Goal: Task Accomplishment & Management: Manage account settings

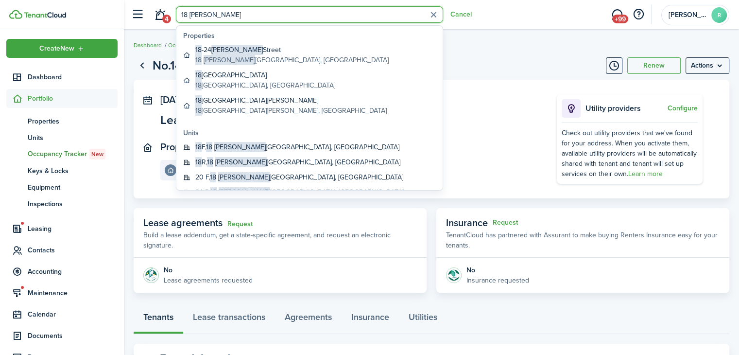
drag, startPoint x: 272, startPoint y: 13, endPoint x: 271, endPoint y: 37, distance: 24.8
click at [271, 37] on body "Create New Dashboard Portfolio pt Properties un Units oc Occupancy Tracker New …" at bounding box center [369, 177] width 739 height 355
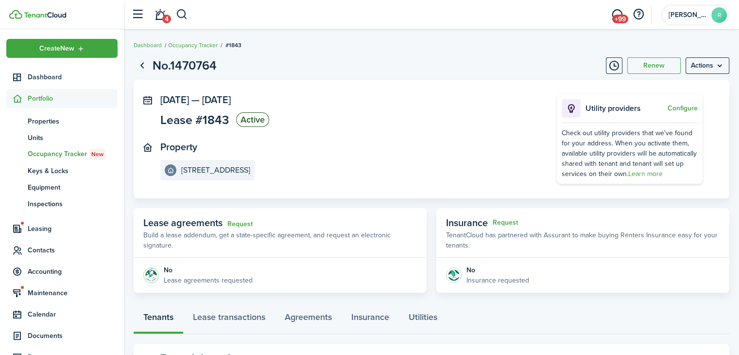
click at [271, 37] on breadcrumb "Dashboard Occupancy Tracker #1843" at bounding box center [431, 40] width 595 height 22
click at [186, 12] on button "button" at bounding box center [182, 14] width 12 height 17
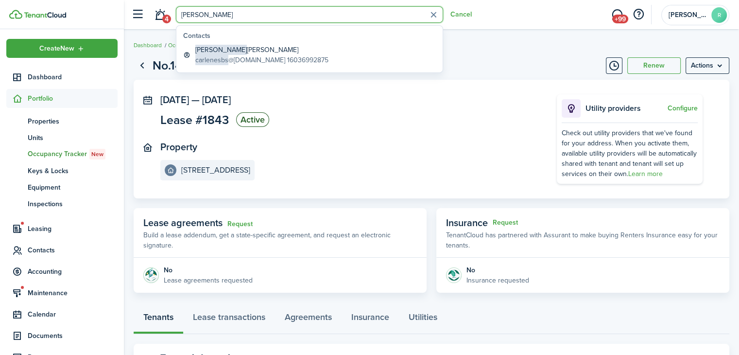
type input "[PERSON_NAME]"
click at [235, 47] on global-search-item-title "[PERSON_NAME]" at bounding box center [261, 50] width 133 height 10
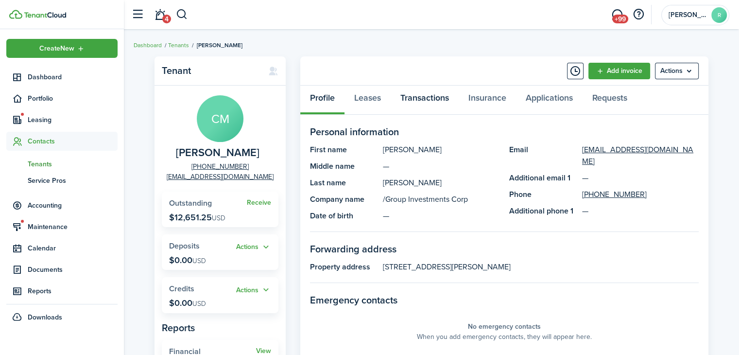
click at [416, 95] on link "Transactions" at bounding box center [424, 99] width 68 height 29
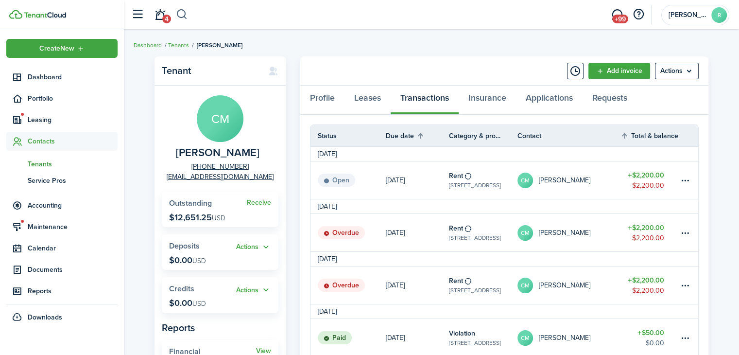
click at [182, 20] on button "button" at bounding box center [182, 14] width 12 height 17
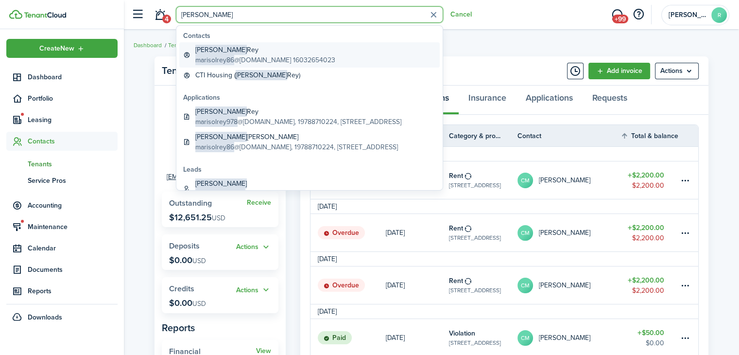
type input "[PERSON_NAME]"
click at [242, 49] on global-search-item-title "[PERSON_NAME]" at bounding box center [265, 50] width 140 height 10
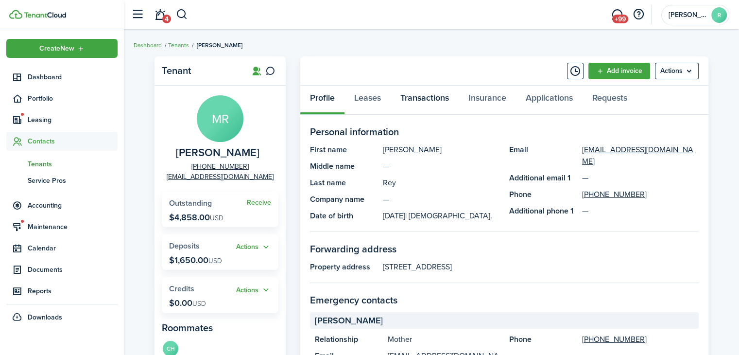
click at [415, 90] on link "Transactions" at bounding box center [424, 99] width 68 height 29
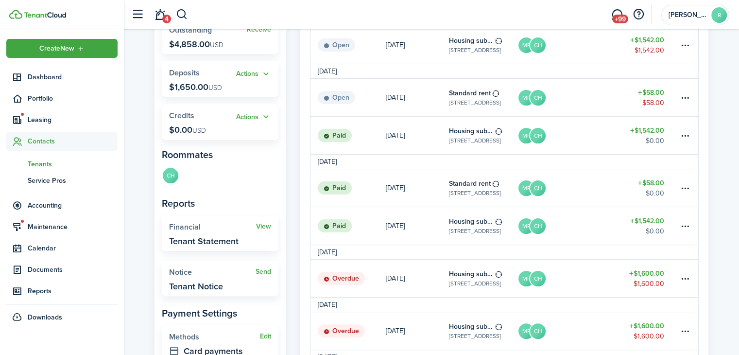
scroll to position [149, 0]
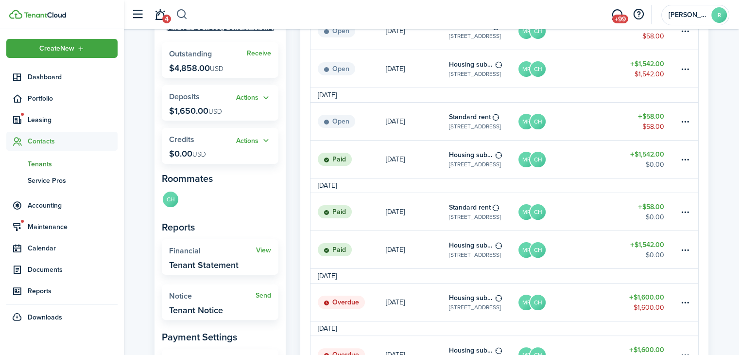
click at [185, 15] on button "button" at bounding box center [182, 14] width 12 height 17
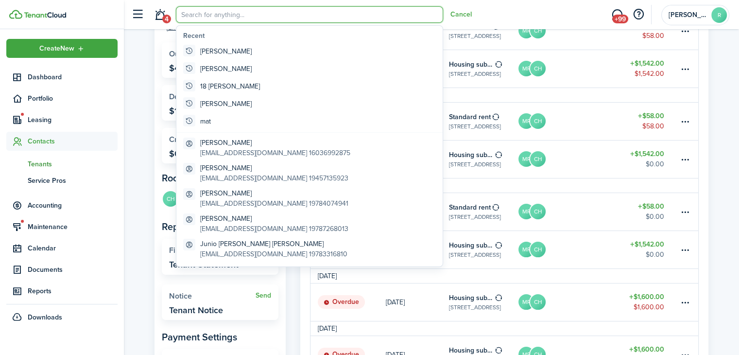
scroll to position [0, 0]
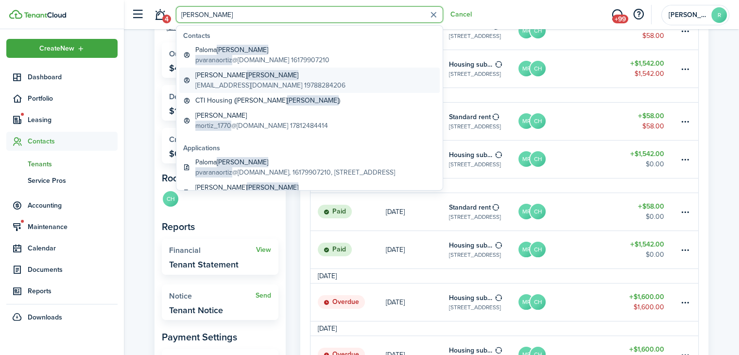
type input "[PERSON_NAME]"
click at [243, 70] on global-search-item-title "[PERSON_NAME]" at bounding box center [270, 75] width 150 height 10
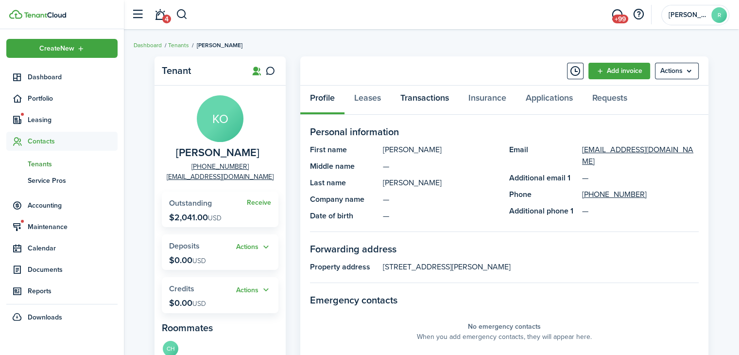
click at [425, 98] on link "Transactions" at bounding box center [424, 99] width 68 height 29
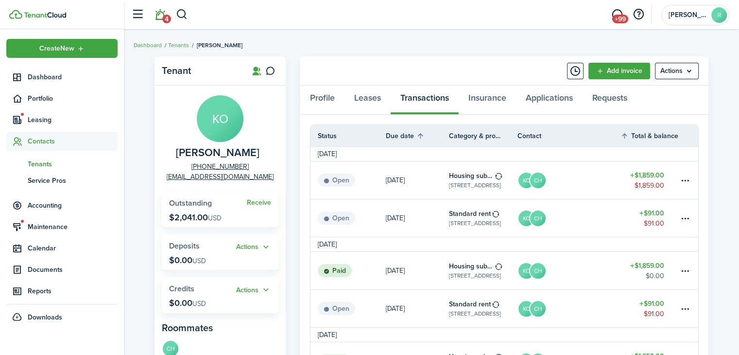
click at [165, 15] on span "4" at bounding box center [166, 19] width 9 height 9
